Goal: Find specific page/section: Find specific page/section

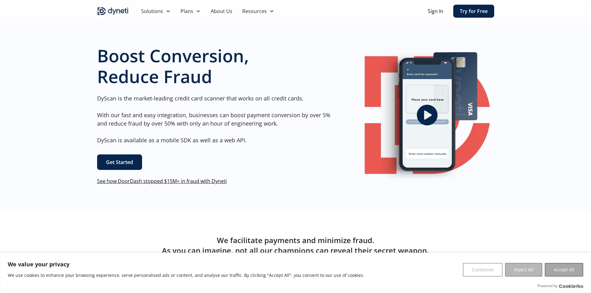
click at [524, 272] on button "Reject All" at bounding box center [523, 270] width 37 height 14
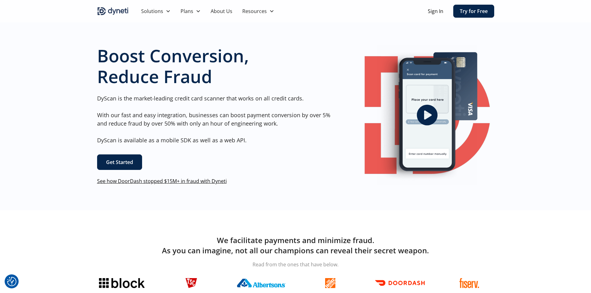
click at [224, 9] on link "About Us" at bounding box center [222, 11] width 32 height 22
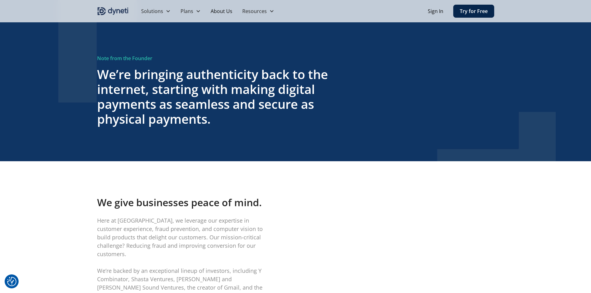
click at [220, 9] on link "About Us" at bounding box center [222, 11] width 32 height 22
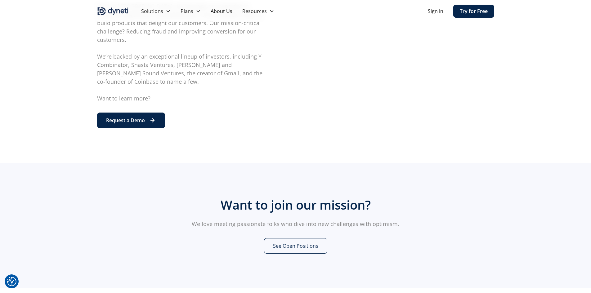
scroll to position [263, 0]
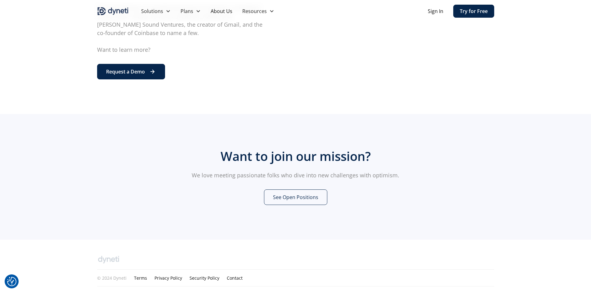
click at [232, 275] on link "Contact" at bounding box center [235, 278] width 16 height 7
click at [227, 275] on link "Contact" at bounding box center [235, 278] width 16 height 7
click at [295, 190] on link "See Open Positions" at bounding box center [295, 198] width 63 height 16
